Goal: Information Seeking & Learning: Learn about a topic

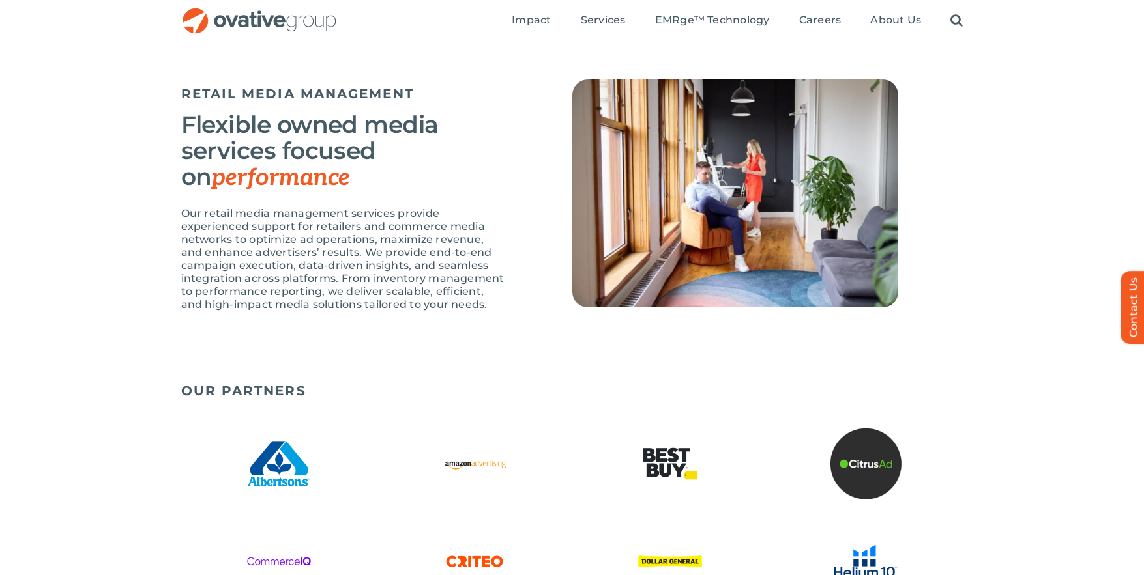
scroll to position [2002, 0]
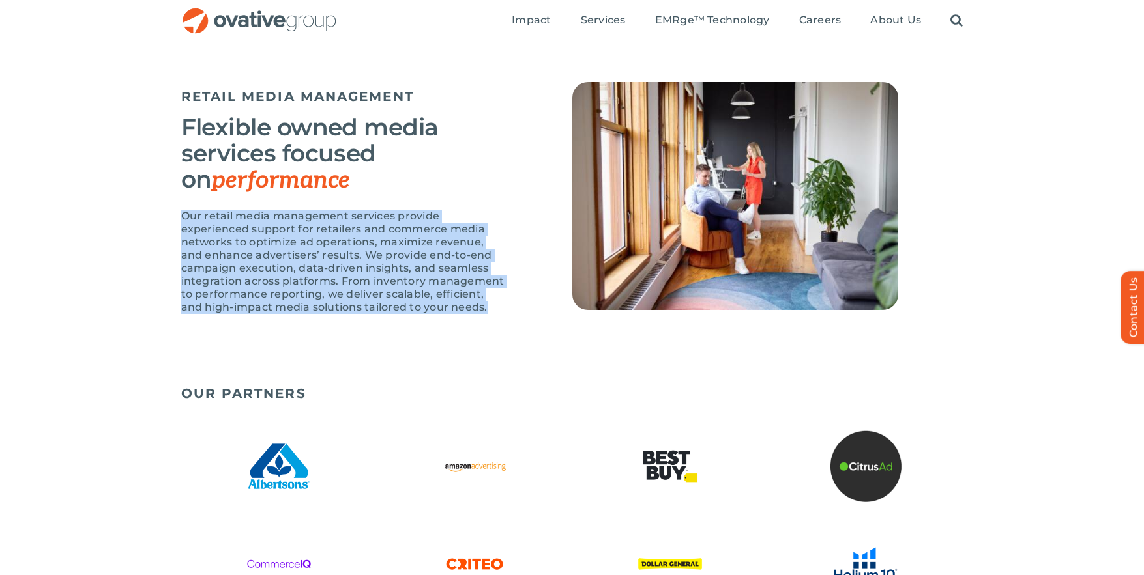
drag, startPoint x: 181, startPoint y: 219, endPoint x: 482, endPoint y: 308, distance: 314.7
click at [482, 308] on div "RETAIL MEDIA MANAGEMENT Flexible owned media services focused on performance Ou…" at bounding box center [572, 230] width 1144 height 297
click at [482, 308] on p "Our retail media management services provide experienced support for retailers …" at bounding box center [344, 262] width 326 height 104
drag, startPoint x: 482, startPoint y: 308, endPoint x: 177, endPoint y: 218, distance: 318.0
click at [177, 218] on div "RETAIL MEDIA MANAGEMENT Flexible owned media services focused on performance Ou…" at bounding box center [572, 230] width 1144 height 297
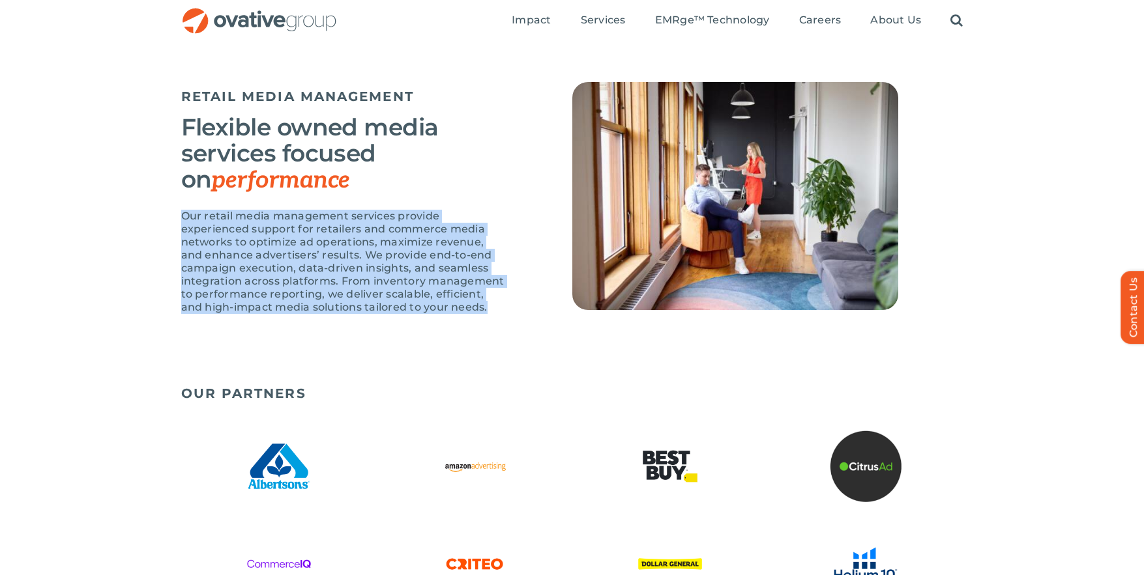
click at [177, 218] on div "RETAIL MEDIA MANAGEMENT Flexible owned media services focused on performance Ou…" at bounding box center [572, 230] width 1144 height 297
drag, startPoint x: 177, startPoint y: 218, endPoint x: 460, endPoint y: 321, distance: 300.8
click at [460, 321] on div "RETAIL MEDIA MANAGEMENT Flexible owned media services focused on performance Ou…" at bounding box center [572, 230] width 1144 height 297
click at [460, 321] on div "Our retail media management services provide experienced support for retailers …" at bounding box center [344, 268] width 326 height 117
drag, startPoint x: 462, startPoint y: 312, endPoint x: 173, endPoint y: 216, distance: 304.0
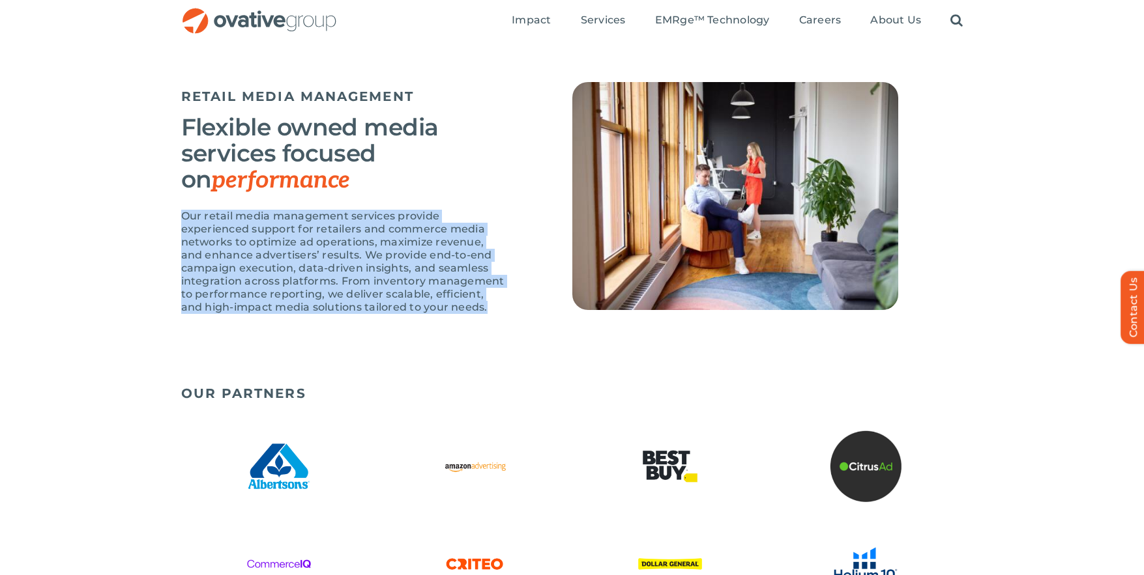
click at [173, 216] on div "RETAIL MEDIA MANAGEMENT Flexible owned media services focused on performance Ou…" at bounding box center [572, 230] width 1144 height 297
drag, startPoint x: 173, startPoint y: 216, endPoint x: 486, endPoint y: 331, distance: 332.6
click at [486, 331] on div "RETAIL MEDIA MANAGEMENT Flexible owned media services focused on performance Ou…" at bounding box center [572, 230] width 1144 height 297
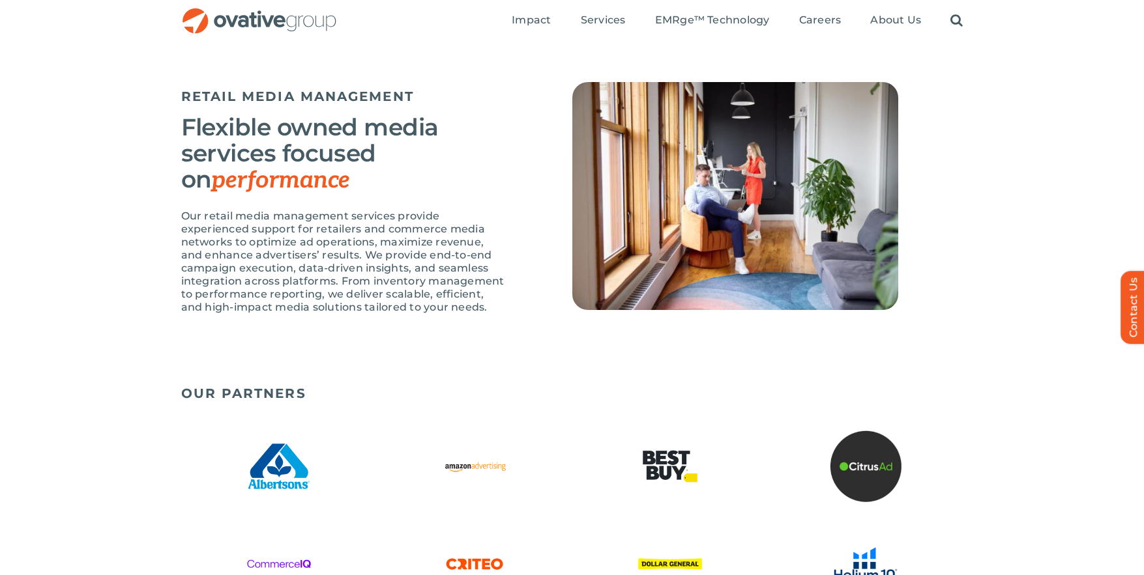
click at [95, 143] on div "RETAIL MEDIA MANAGEMENT Flexible owned media services focused on performance Ou…" at bounding box center [572, 230] width 1144 height 297
